Goal: Check status: Check status

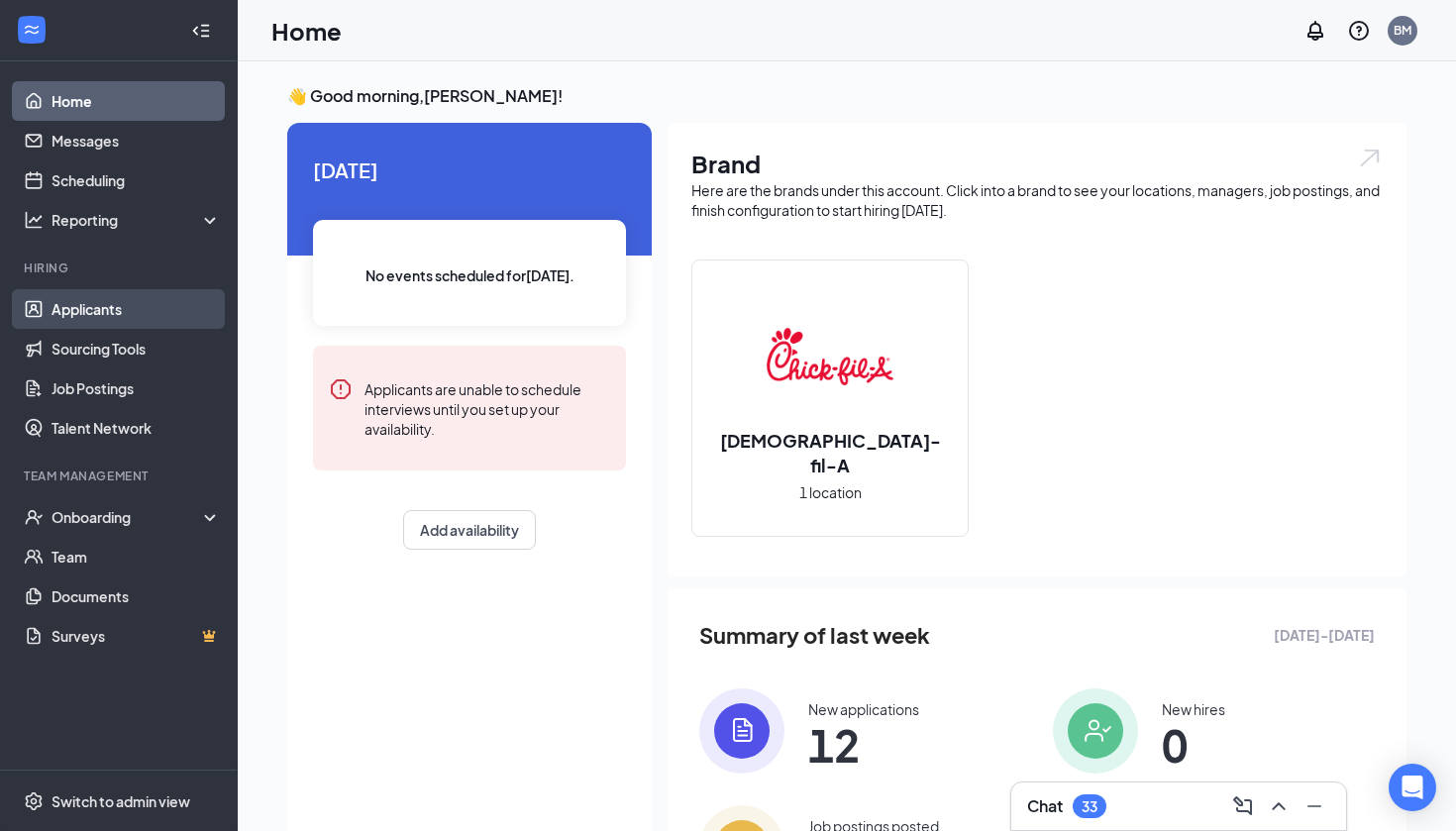
click at [116, 313] on link "Applicants" at bounding box center [136, 309] width 169 height 40
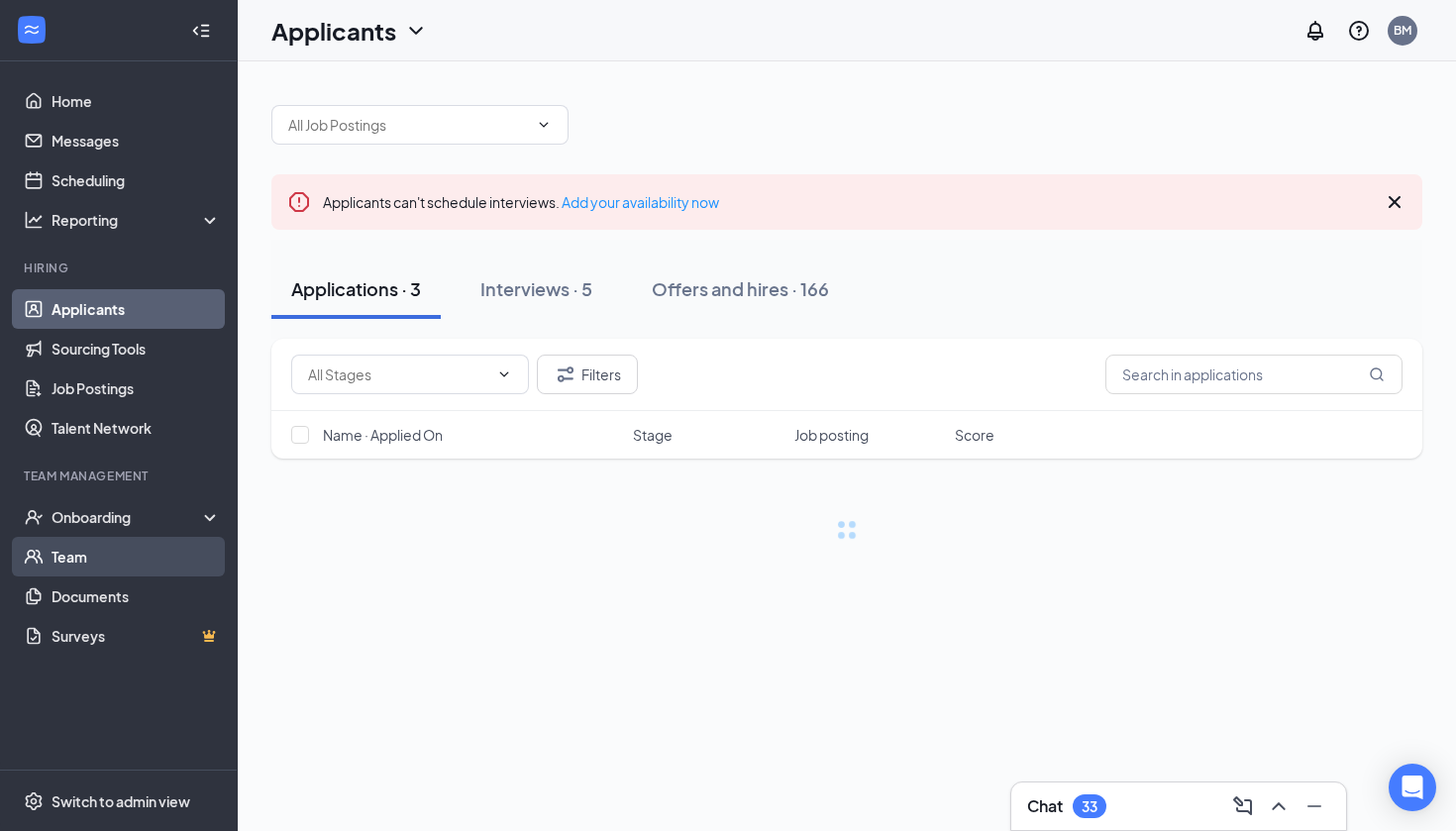
click at [194, 553] on link "Team" at bounding box center [136, 557] width 169 height 40
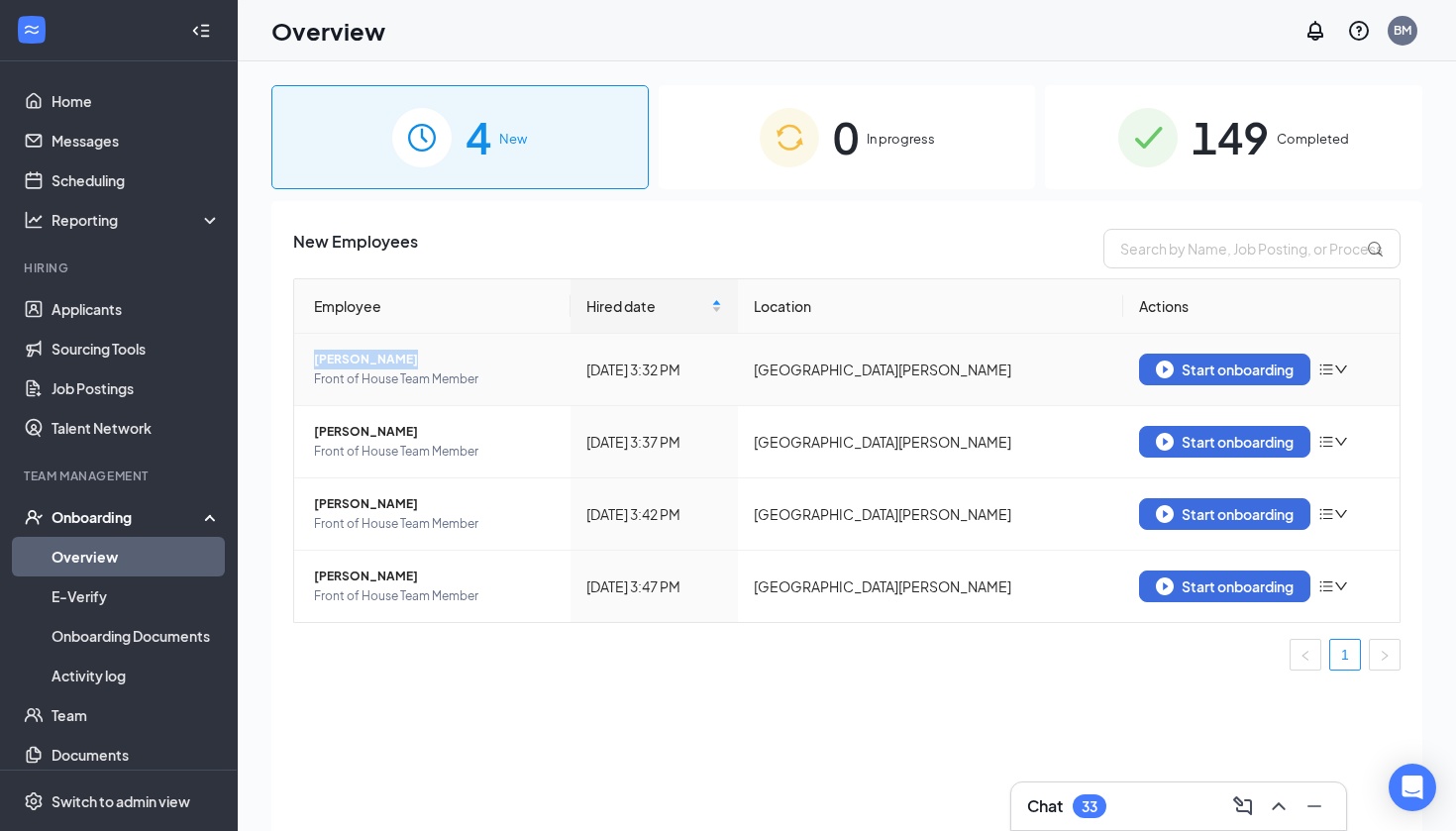
drag, startPoint x: 316, startPoint y: 356, endPoint x: 421, endPoint y: 357, distance: 105.0
click at [421, 357] on span "[PERSON_NAME]" at bounding box center [434, 360] width 241 height 20
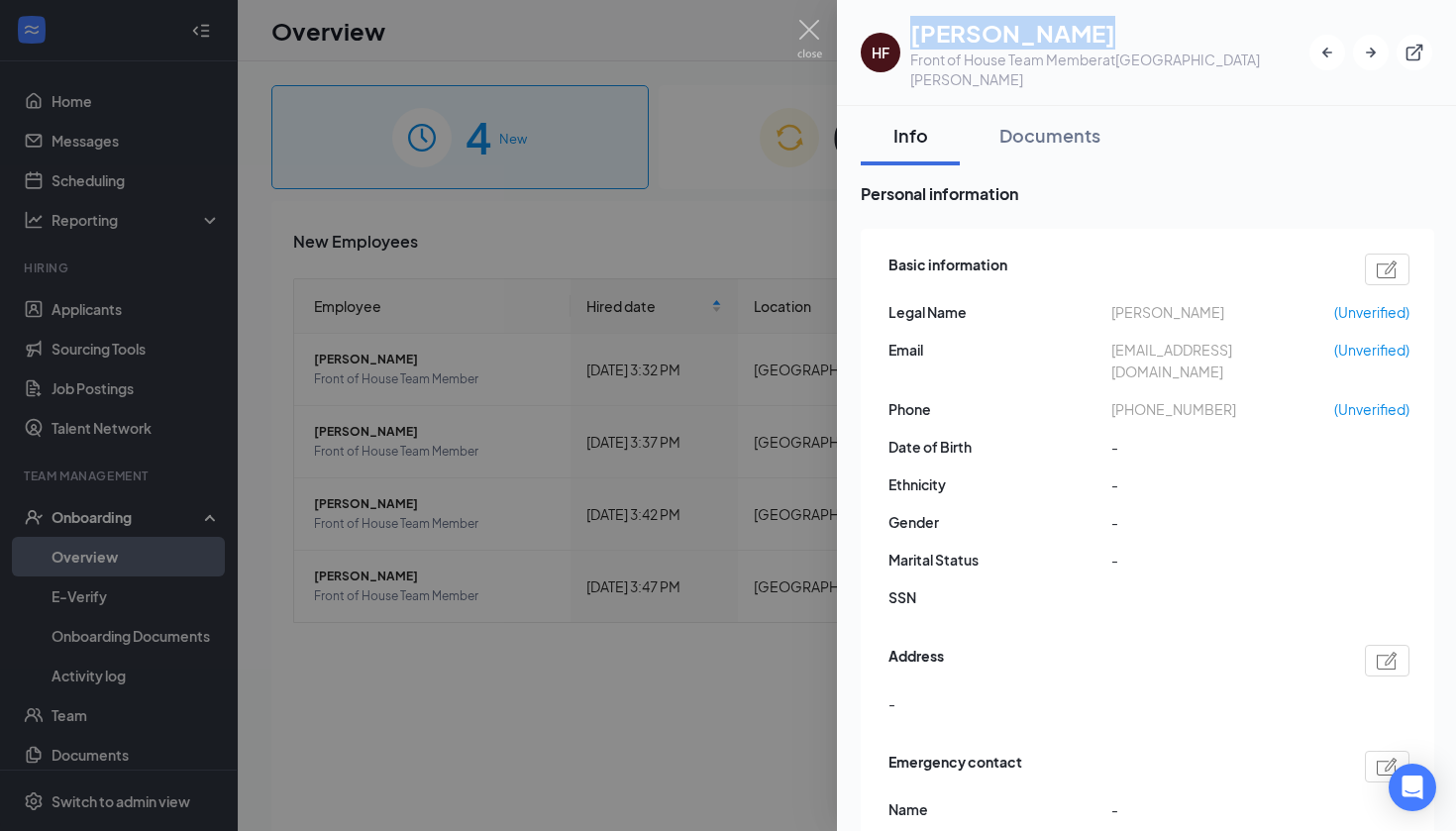
drag, startPoint x: 912, startPoint y: 33, endPoint x: 1072, endPoint y: 41, distance: 160.2
click at [1072, 41] on h1 "[PERSON_NAME]" at bounding box center [1109, 33] width 399 height 34
copy h1 "[PERSON_NAME]"
click at [446, 495] on div at bounding box center [728, 415] width 1456 height 831
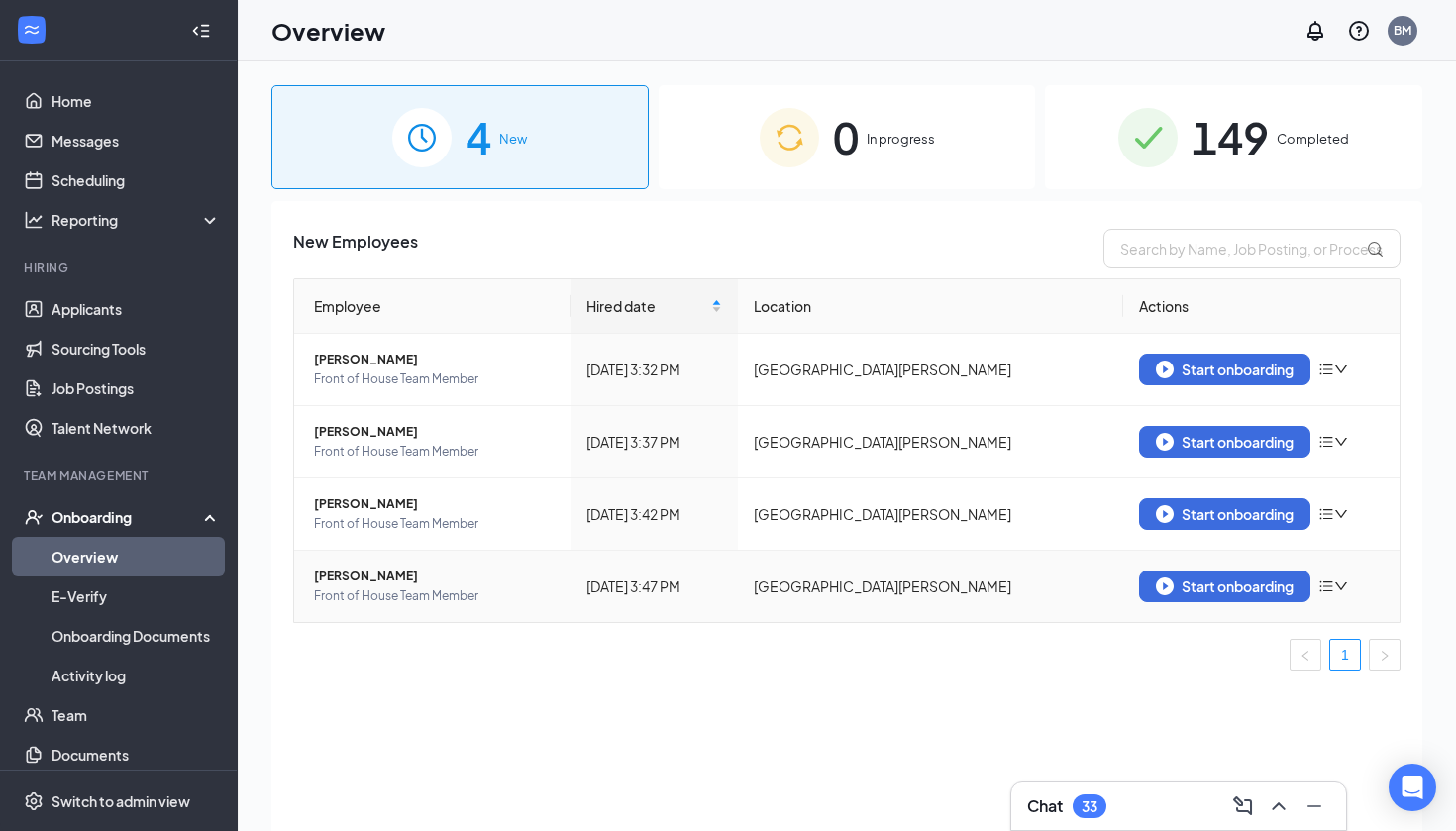
drag, startPoint x: 315, startPoint y: 574, endPoint x: 426, endPoint y: 575, distance: 111.0
click at [426, 575] on span "[PERSON_NAME]" at bounding box center [434, 576] width 241 height 20
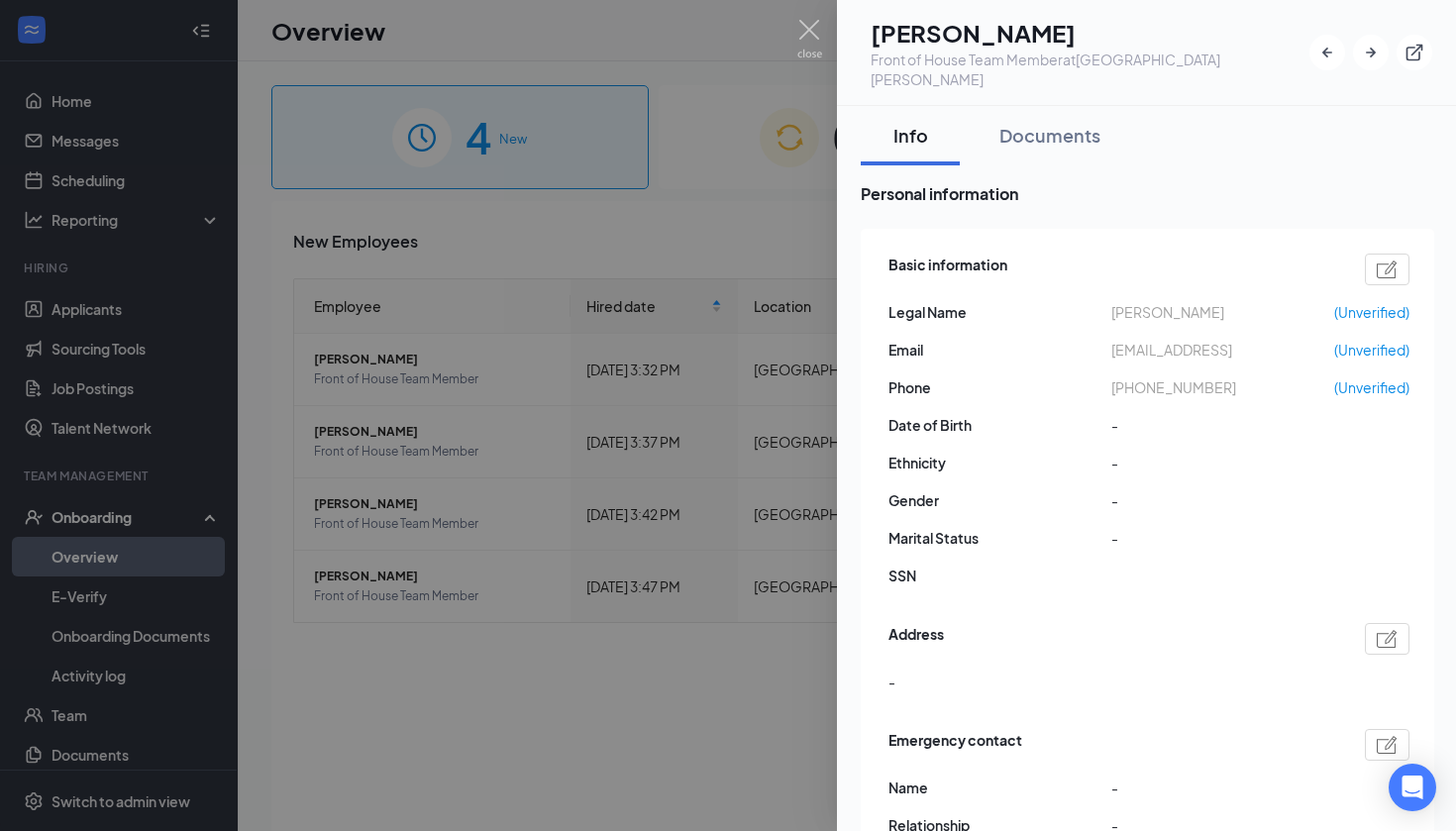
drag, startPoint x: 915, startPoint y: 37, endPoint x: 1134, endPoint y: 37, distance: 219.0
click at [1134, 37] on h1 "[PERSON_NAME]" at bounding box center [1090, 33] width 439 height 34
copy h1 "[PERSON_NAME]"
